Goal: Navigation & Orientation: Find specific page/section

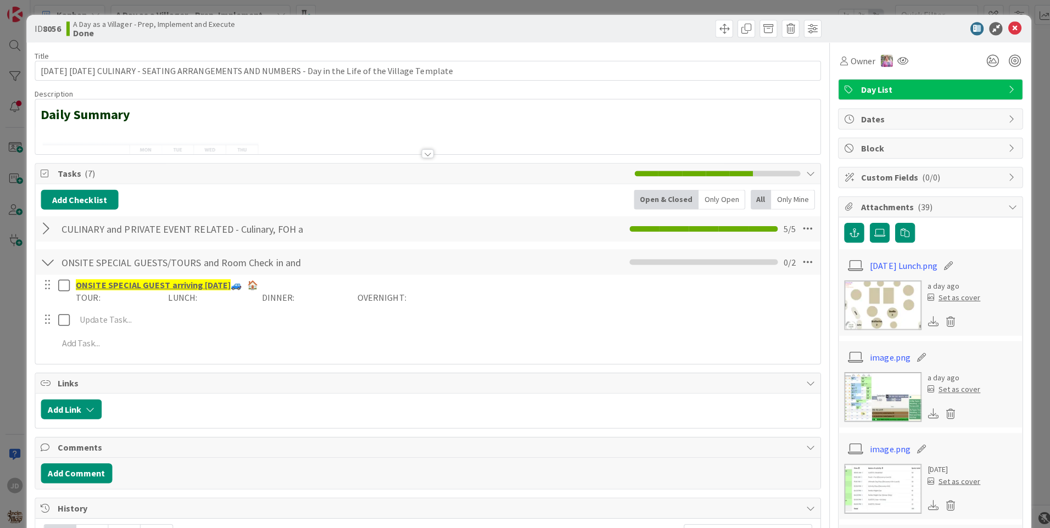
click at [421, 158] on div at bounding box center [425, 153] width 12 height 9
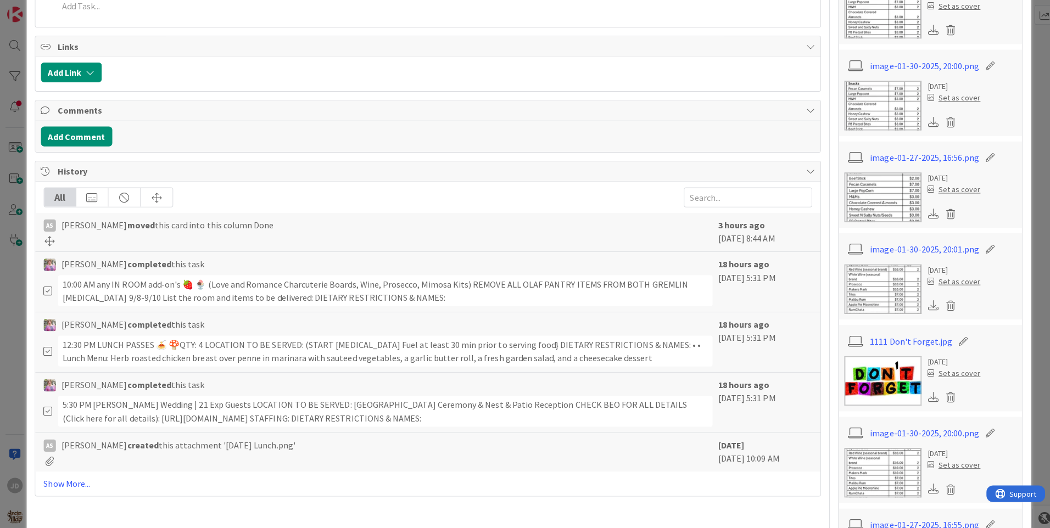
scroll to position [272, 0]
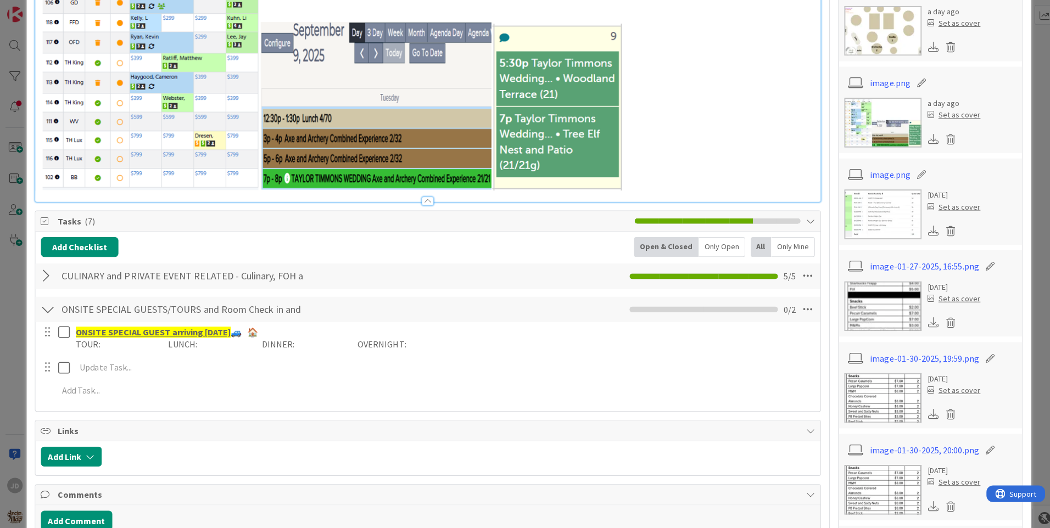
click at [882, 50] on img at bounding box center [876, 31] width 77 height 49
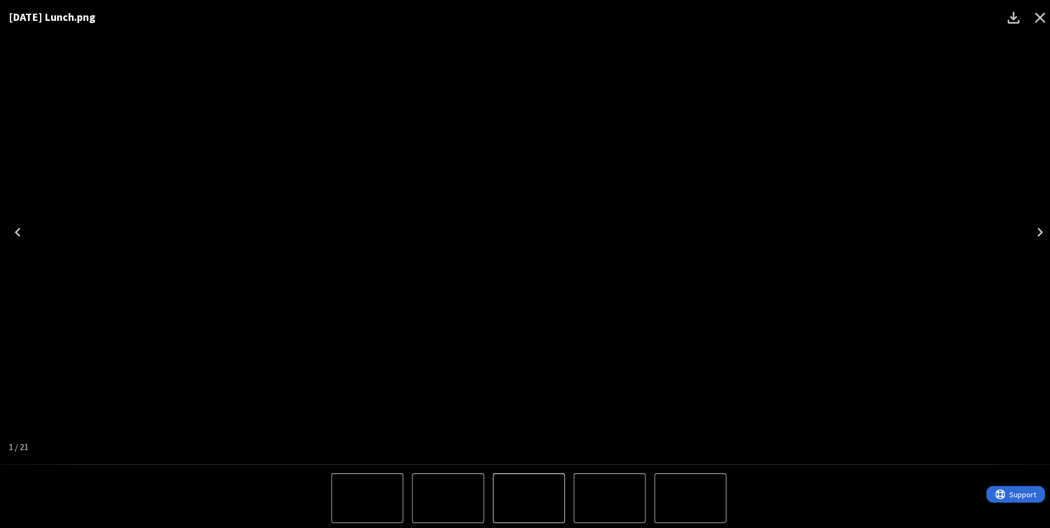
click at [1033, 16] on icon "Close" at bounding box center [1033, 18] width 10 height 10
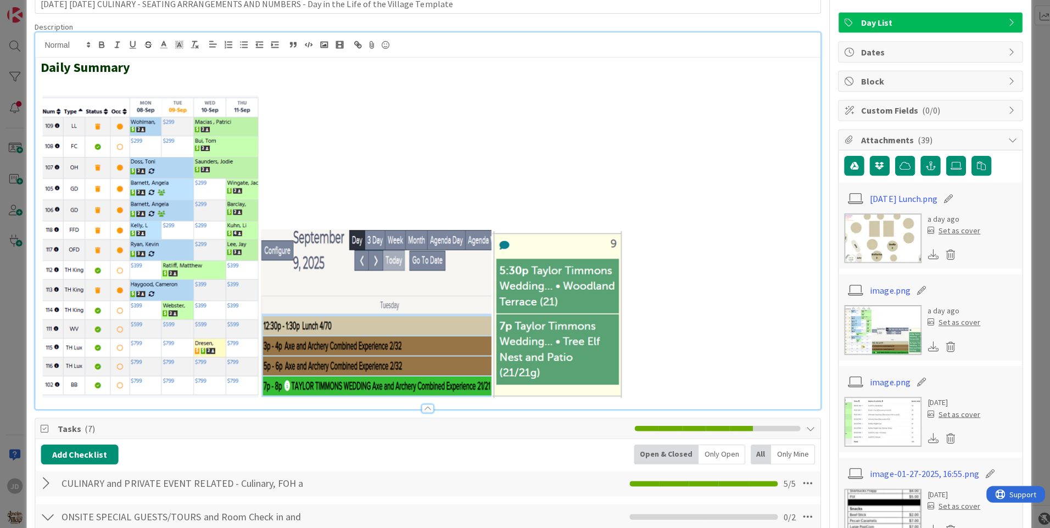
scroll to position [0, 0]
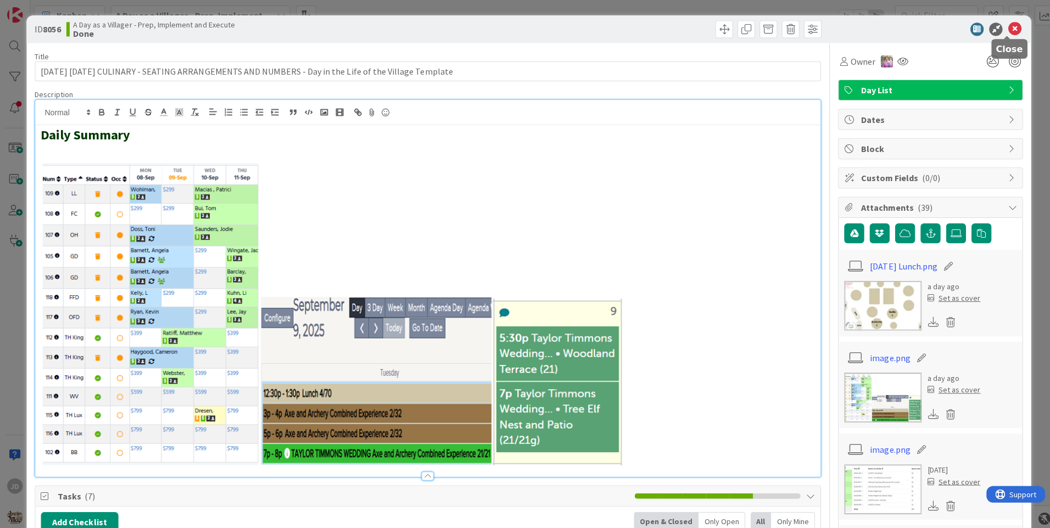
click at [1001, 31] on icon at bounding box center [1007, 29] width 13 height 13
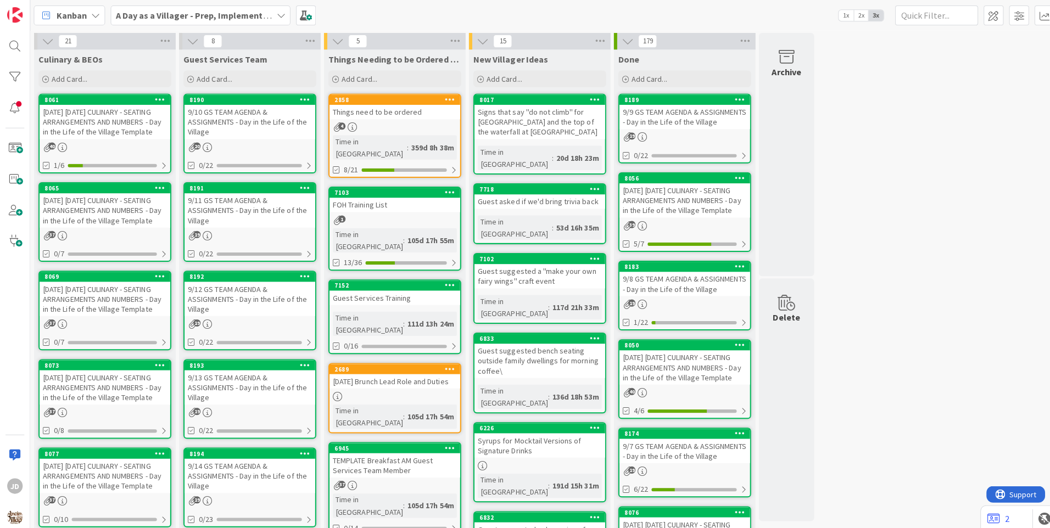
click at [116, 131] on div "[DATE] [DATE] CULINARY - SEATING ARRANGEMENTS AND NUMBERS - Day in the Life of …" at bounding box center [105, 121] width 130 height 34
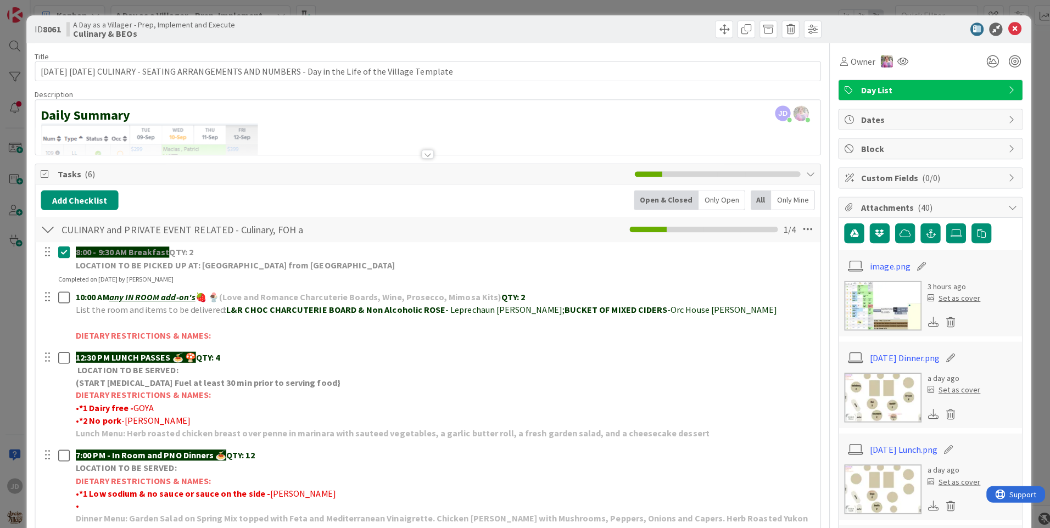
scroll to position [54, 0]
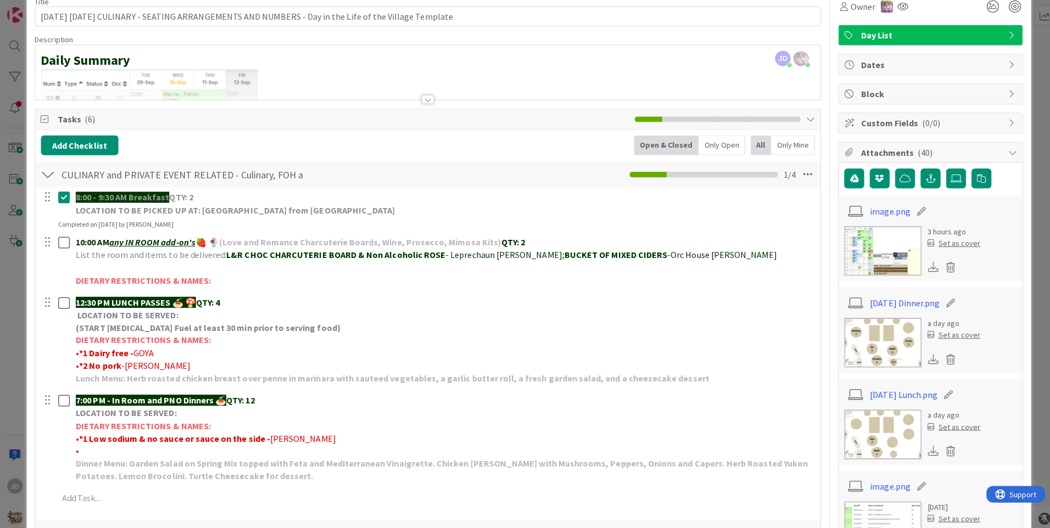
click at [874, 333] on img at bounding box center [876, 340] width 77 height 49
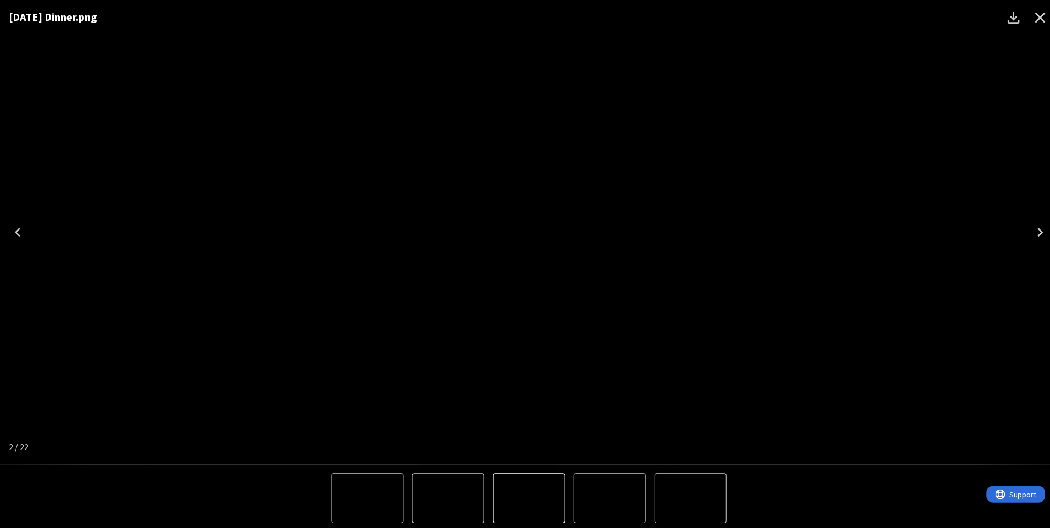
click at [1040, 17] on icon "Close" at bounding box center [1033, 18] width 18 height 18
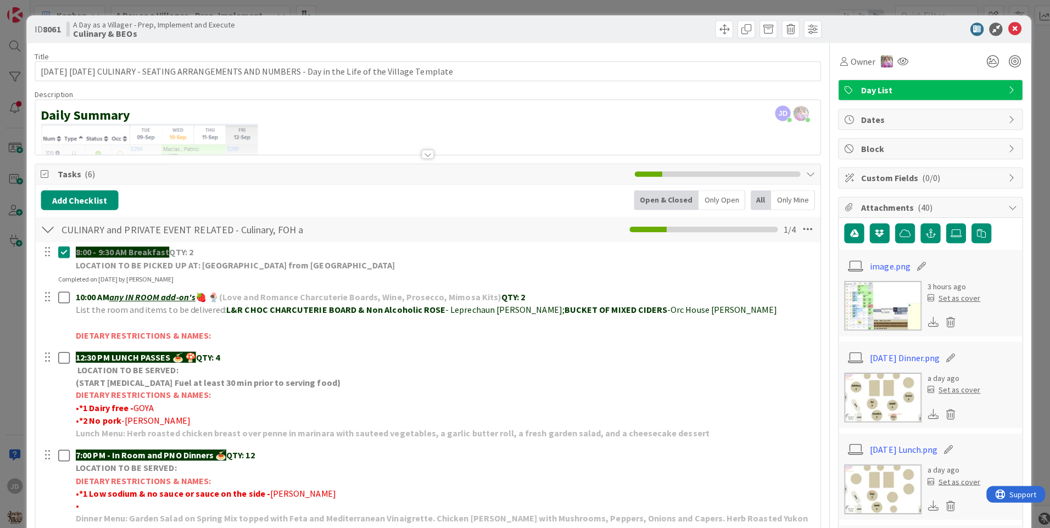
scroll to position [109, 0]
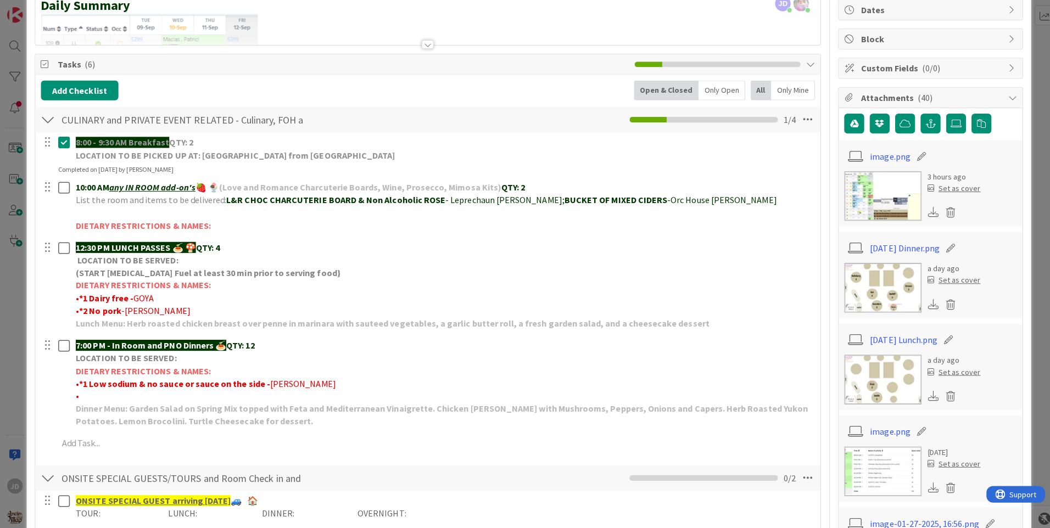
click at [863, 363] on img at bounding box center [876, 376] width 77 height 49
